Goal: Information Seeking & Learning: Learn about a topic

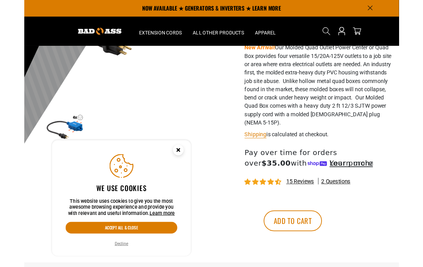
scroll to position [158, 0]
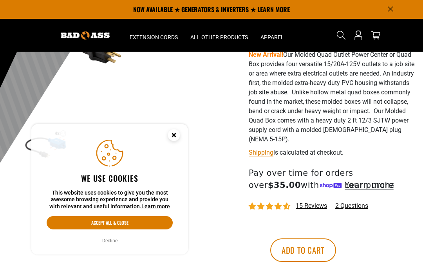
click at [172, 136] on icon "Cookie Consent" at bounding box center [173, 135] width 3 height 3
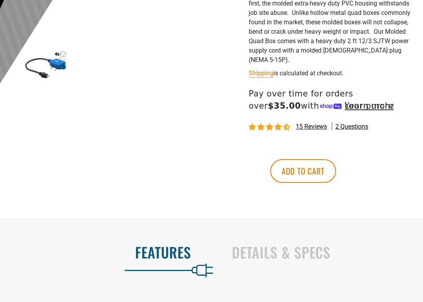
scroll to position [227, 0]
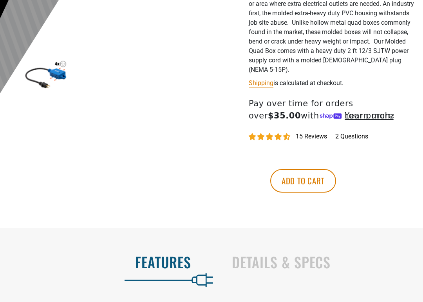
click at [313, 132] on span "15 reviews" at bounding box center [311, 135] width 31 height 7
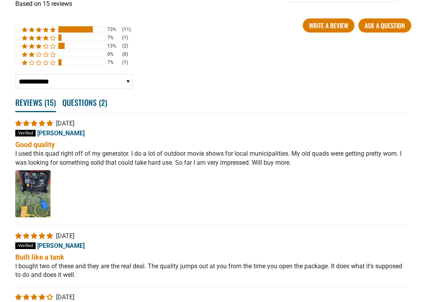
scroll to position [1332, 0]
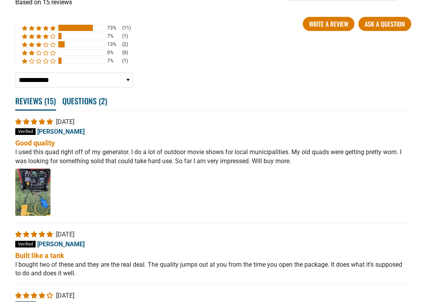
click at [26, 183] on img "Link to user picture 1" at bounding box center [32, 192] width 35 height 47
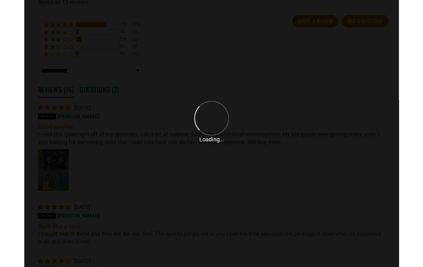
scroll to position [0, 0]
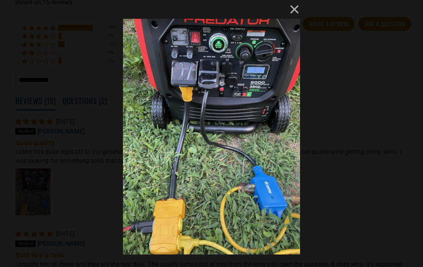
click at [155, 165] on img at bounding box center [211, 133] width 177 height 267
click at [172, 167] on img at bounding box center [211, 133] width 177 height 267
click at [292, 10] on button "×" at bounding box center [290, 9] width 19 height 19
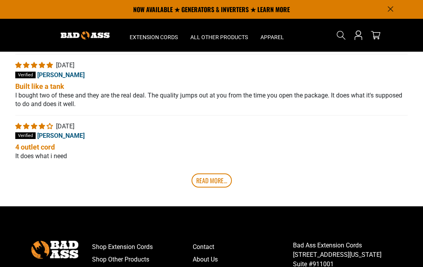
scroll to position [1501, 0]
click at [213, 174] on link "Read More..." at bounding box center [212, 181] width 40 height 14
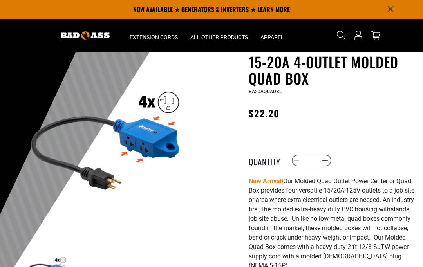
scroll to position [30, 0]
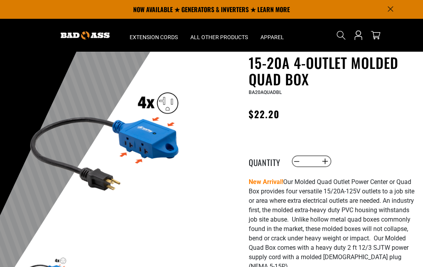
click at [142, 147] on img at bounding box center [104, 138] width 165 height 165
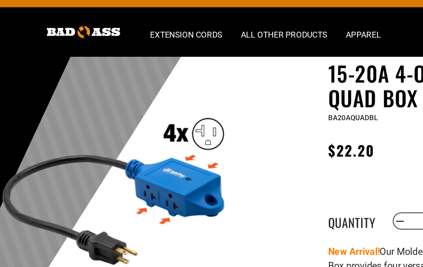
scroll to position [0, 0]
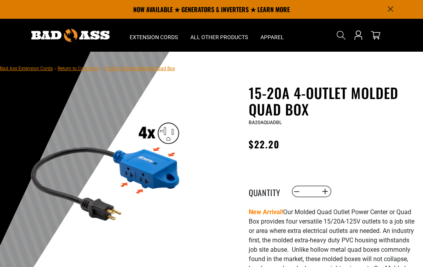
click at [252, 93] on h1 "15-20A 4-Outlet Molded Quad Box" at bounding box center [333, 101] width 169 height 33
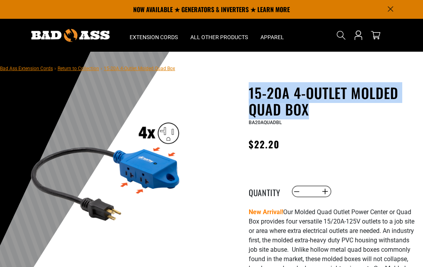
copy h1 "15-20A 4-Outlet Molded Quad Box"
